Goal: Check status

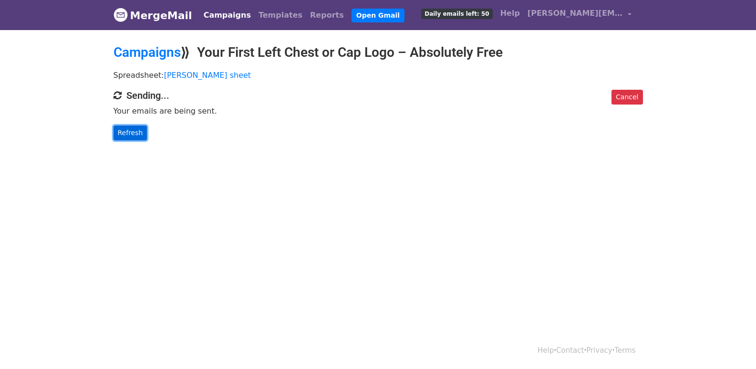
click at [132, 128] on link "Refresh" at bounding box center [130, 132] width 34 height 15
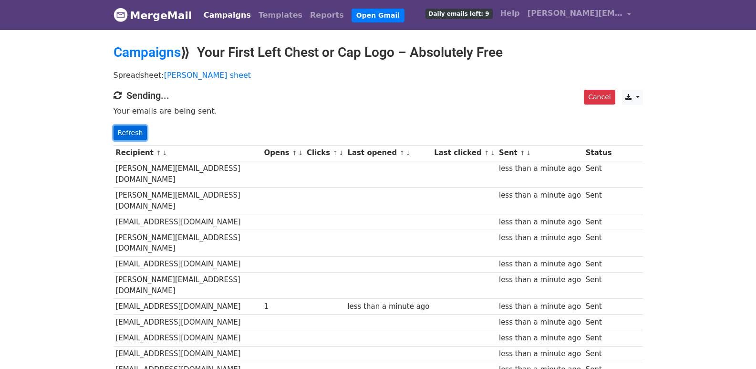
click at [135, 135] on link "Refresh" at bounding box center [130, 132] width 34 height 15
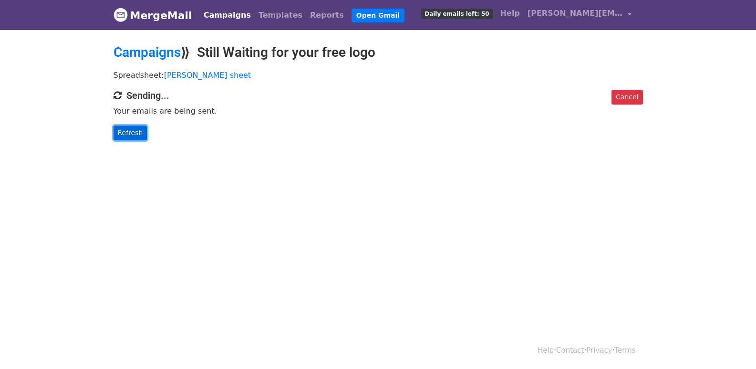
click at [136, 134] on link "Refresh" at bounding box center [130, 132] width 34 height 15
click at [131, 128] on link "Refresh" at bounding box center [130, 132] width 34 height 15
